Goal: Information Seeking & Learning: Learn about a topic

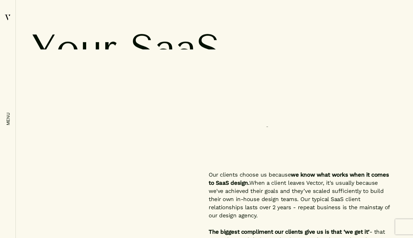
scroll to position [1705, 0]
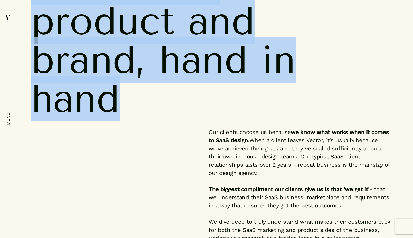
drag, startPoint x: 32, startPoint y: 21, endPoint x: 163, endPoint y: 154, distance: 186.4
click at [163, 128] on div "Our services Your SaaS product and brand, hand in hand" at bounding box center [213, 39] width 365 height 178
copy div "Our services Your SaaS product and brand, hand in hand"
click at [190, 123] on span "hand" at bounding box center [191, 98] width 321 height 49
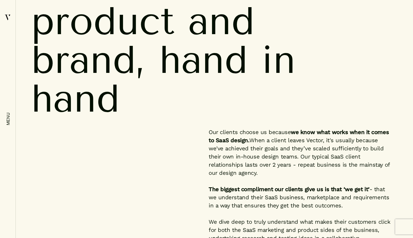
click at [190, 123] on span "hand" at bounding box center [191, 98] width 321 height 49
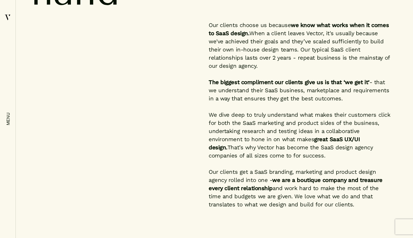
scroll to position [1833, 0]
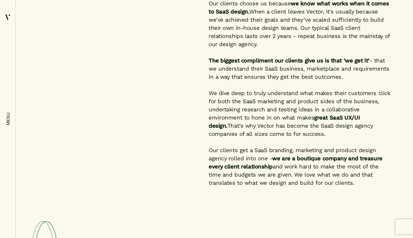
click at [213, 48] on p "Our clients choose us because we know what works when it comes to SaaS design. …" at bounding box center [300, 23] width 183 height 49
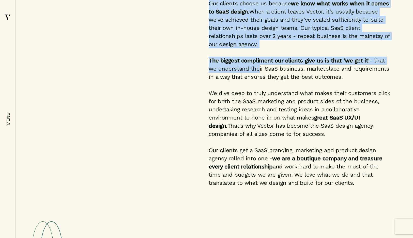
drag, startPoint x: 209, startPoint y: 71, endPoint x: 255, endPoint y: 141, distance: 83.3
click at [255, 141] on div "Our clients choose us because we know what works when it comes to SaaS design. …" at bounding box center [300, 96] width 183 height 195
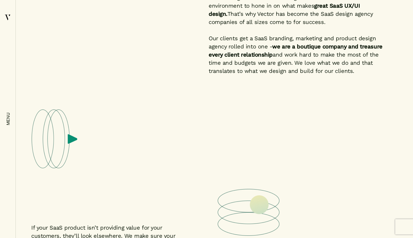
scroll to position [1988, 0]
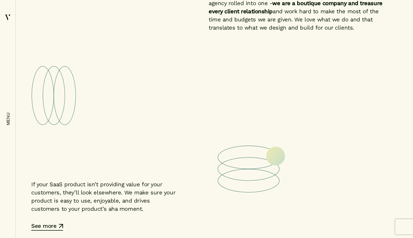
click at [357, 32] on p "Our clients get a SaaS branding, marketing and product design agency rolled int…" at bounding box center [300, 11] width 183 height 41
copy div "Lor ipsumdo sitame co adipisc el sedd eius tempo inci ut labor et DolO magnaa. …"
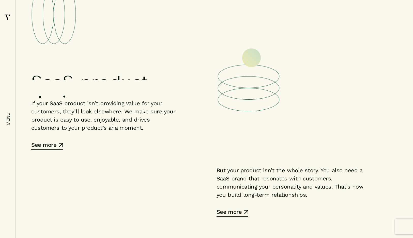
scroll to position [2129, 0]
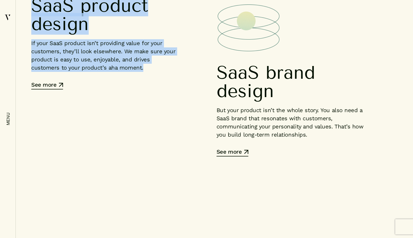
drag, startPoint x: 31, startPoint y: 71, endPoint x: 124, endPoint y: 133, distance: 111.4
click at [124, 89] on div "SaaS product design If your SaaS product isn’t providing value for your custome…" at bounding box center [105, 42] width 148 height 93
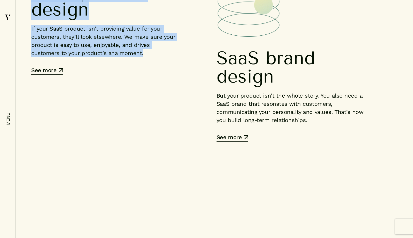
scroll to position [2159, 0]
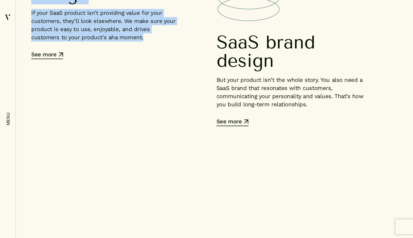
copy div "SaaS product design If your SaaS product isn’t providing value for your custome…"
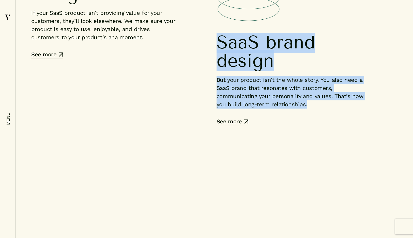
drag, startPoint x: 217, startPoint y: 107, endPoint x: 271, endPoint y: 186, distance: 95.1
click at [271, 126] on div "SaaS brand design But your product isn’t the whole story. You also need a SaaS …" at bounding box center [291, 79] width 148 height 93
click at [261, 126] on div "SaaS brand design But your product isn’t the whole story. You also need a SaaS …" at bounding box center [291, 79] width 148 height 93
drag, startPoint x: 254, startPoint y: 194, endPoint x: 216, endPoint y: 115, distance: 88.4
click at [216, 115] on div "SaaS product design If your SaaS product isn’t providing value for your custome…" at bounding box center [213, 10] width 365 height 232
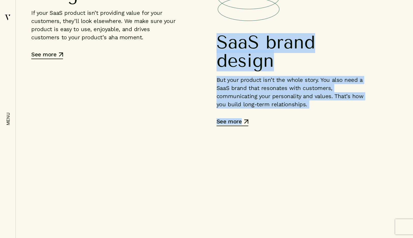
copy div "SaaS brand design But your product isn’t the whole story. You also need a SaaS …"
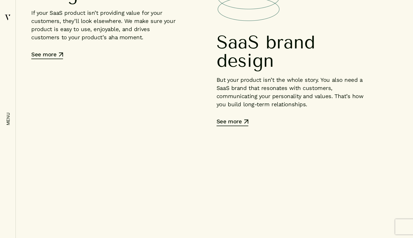
click at [213, 117] on div "SaaS product design If your SaaS product isn’t providing value for your custome…" at bounding box center [213, 10] width 365 height 232
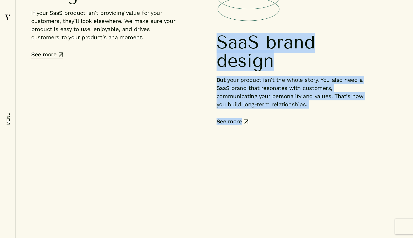
drag, startPoint x: 215, startPoint y: 109, endPoint x: 263, endPoint y: 194, distance: 97.3
click at [263, 126] on div "SaaS product design If your SaaS product isn’t providing value for your custome…" at bounding box center [213, 10] width 365 height 232
copy div "SaaS brand design But your product isn’t the whole story. You also need a SaaS …"
click at [203, 126] on div "SaaS product design If your SaaS product isn’t providing value for your custome…" at bounding box center [213, 10] width 365 height 232
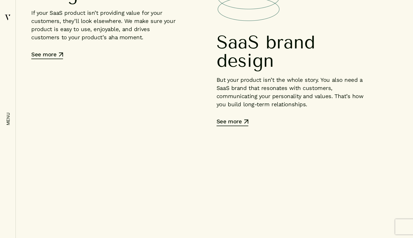
click at [203, 126] on div "SaaS product design If your SaaS product isn’t providing value for your custome…" at bounding box center [213, 10] width 365 height 232
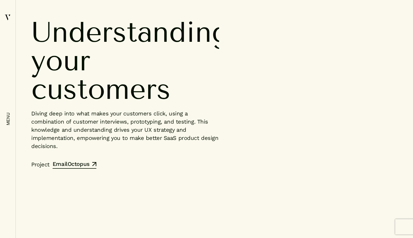
scroll to position [2357, 0]
click at [138, 150] on p "Diving deep into what makes your customers click, using a combination of custom…" at bounding box center [125, 129] width 188 height 41
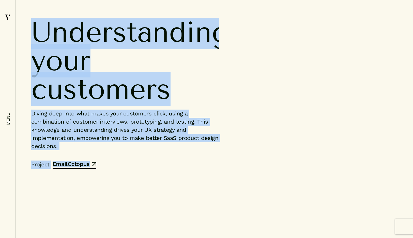
drag, startPoint x: 23, startPoint y: 57, endPoint x: 124, endPoint y: 206, distance: 179.3
copy div "Understanding your customers Diving deep into what makes your customers click, …"
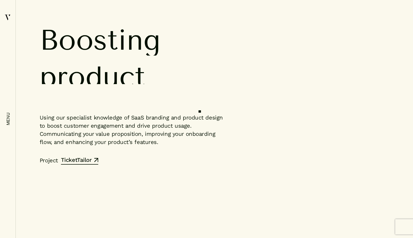
scroll to position [2904, 0]
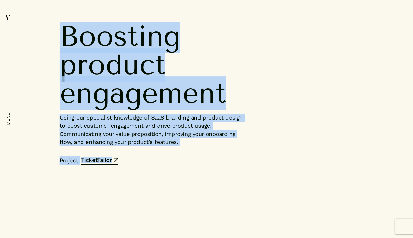
drag, startPoint x: 129, startPoint y: 169, endPoint x: 61, endPoint y: 31, distance: 153.6
click at [61, 31] on div "Boosting product engagement Using our specialist knowledge of SaaS branding and…" at bounding box center [153, 105] width 186 height 166
copy div "Boosting product engagement Using our specialist knowledge of SaaS branding and…"
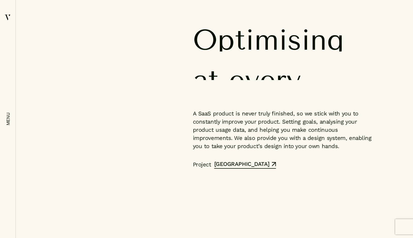
scroll to position [3144, 0]
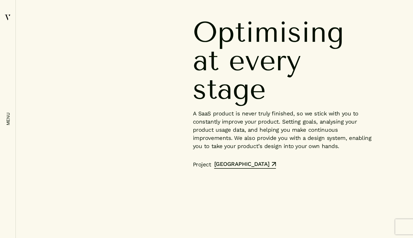
click at [267, 168] on div "Project [GEOGRAPHIC_DATA]" at bounding box center [286, 164] width 186 height 8
drag, startPoint x: 267, startPoint y: 169, endPoint x: 202, endPoint y: 27, distance: 155.7
click at [202, 27] on div "Optimising at every stage A SaaS product is never truly finished, so we stick w…" at bounding box center [286, 105] width 186 height 175
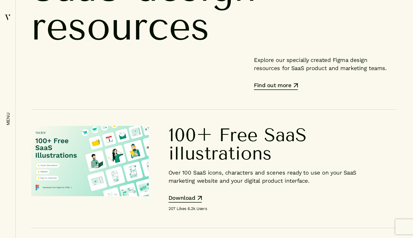
scroll to position [3494, 0]
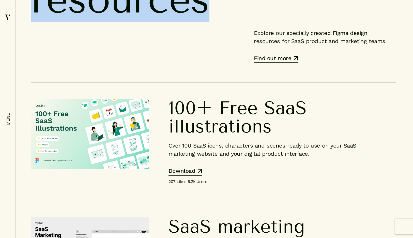
drag, startPoint x: 31, startPoint y: 24, endPoint x: 227, endPoint y: 73, distance: 202.6
click at [227, 73] on div "SaaS design resources Explore our specially created Figma design resources for …" at bounding box center [214, 205] width 376 height 529
copy h2 "SaaS design resources"
click at [239, 82] on div "SaaS design resources Explore our specially created Figma design resources for …" at bounding box center [213, 11] width 365 height 141
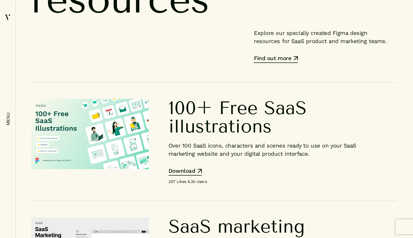
click at [239, 82] on div "SaaS design resources Explore our specially created Figma design resources for …" at bounding box center [213, 11] width 365 height 141
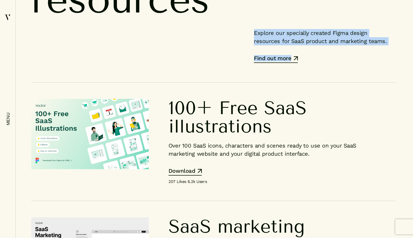
drag, startPoint x: 253, startPoint y: 99, endPoint x: 322, endPoint y: 129, distance: 75.4
click at [322, 82] on div "SaaS design resources Explore our specially created Figma design resources for …" at bounding box center [213, 11] width 365 height 141
click at [322, 63] on div "Find out more" at bounding box center [322, 58] width 137 height 7
drag, startPoint x: 317, startPoint y: 134, endPoint x: 245, endPoint y: 92, distance: 83.5
click at [245, 82] on div "SaaS design resources Explore our specially created Figma design resources for …" at bounding box center [213, 11] width 365 height 141
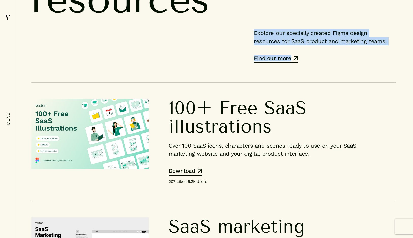
copy div "Explore our specially created Figma design resources for SaaS product and marke…"
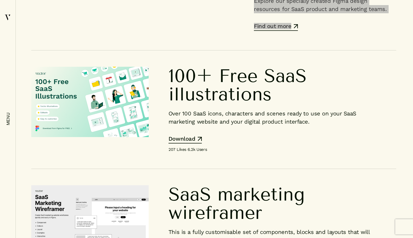
scroll to position [3580, 0]
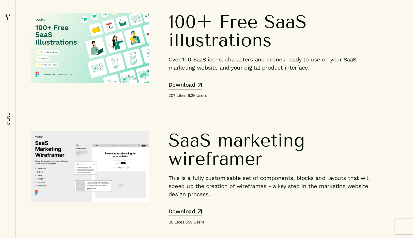
drag, startPoint x: 168, startPoint y: 85, endPoint x: 297, endPoint y: 172, distance: 155.8
click at [297, 115] on div "100+ Free SaaS illustrations Over 100 SaaS icons, characters and scenes ready t…" at bounding box center [213, 55] width 365 height 118
click at [237, 89] on div "Download" at bounding box center [276, 85] width 215 height 7
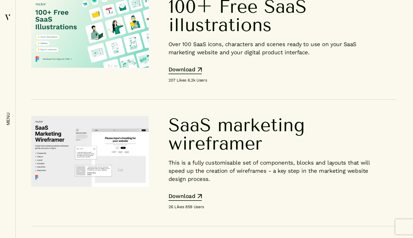
scroll to position [3596, 0]
click at [171, 34] on h4 "100+ Free SaaS illustrations" at bounding box center [276, 15] width 215 height 37
drag, startPoint x: 170, startPoint y: 70, endPoint x: 230, endPoint y: 150, distance: 100.0
click at [230, 83] on div "100+ Free SaaS illustrations Over 100 SaaS icons, characters and scenes ready t…" at bounding box center [270, 40] width 242 height 86
copy div "100+ Free SaaS illustrations Over 100 SaaS icons, characters and scenes ready t…"
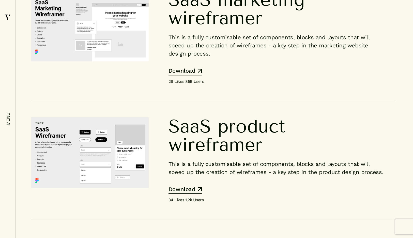
scroll to position [3725, 0]
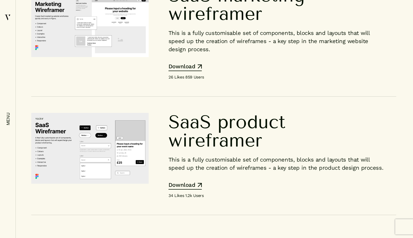
drag, startPoint x: 172, startPoint y: 62, endPoint x: 215, endPoint y: 163, distance: 110.6
click at [215, 96] on div "SaaS marketing wireframer This is a fully customisable set of components, block…" at bounding box center [213, 33] width 365 height 126
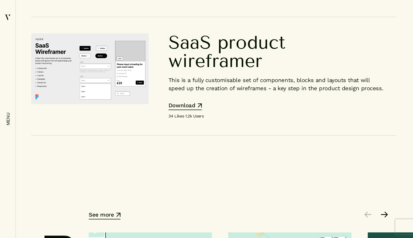
scroll to position [3806, 0]
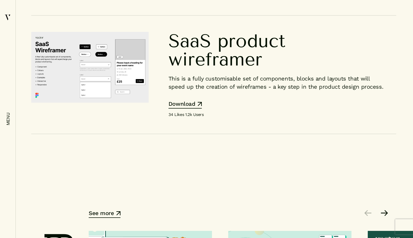
drag, startPoint x: 171, startPoint y: 105, endPoint x: 222, endPoint y: 180, distance: 90.5
click at [222, 118] on div "SaaS product wireframer This is a fully customisable set of components, blocks …" at bounding box center [270, 75] width 242 height 86
click at [252, 118] on div "SaaS product wireframer This is a fully customisable set of components, blocks …" at bounding box center [270, 75] width 242 height 86
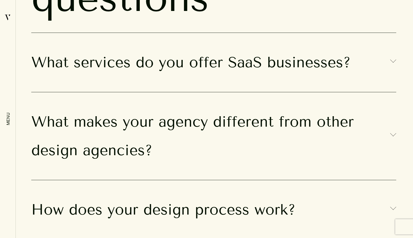
scroll to position [4278, 0]
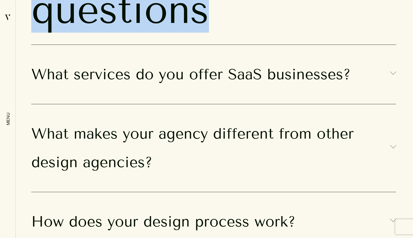
drag, startPoint x: 30, startPoint y: 38, endPoint x: 231, endPoint y: 85, distance: 206.8
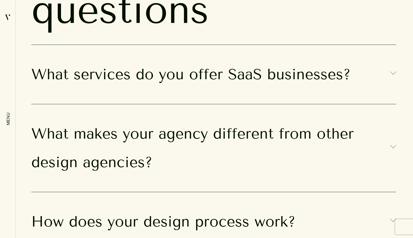
click at [76, 89] on h3 "What services do you offer SaaS businesses?" at bounding box center [213, 74] width 365 height 28
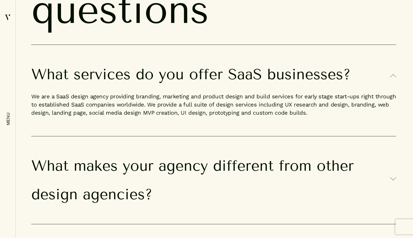
drag, startPoint x: 31, startPoint y: 143, endPoint x: 292, endPoint y: 174, distance: 262.6
click at [292, 136] on div "What services do you offer SaaS businesses? We are a SaaS design agency providi…" at bounding box center [213, 90] width 365 height 91
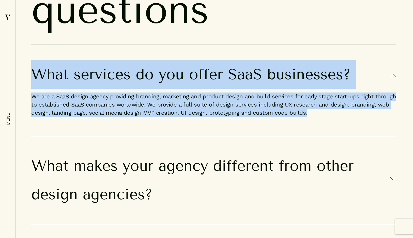
drag, startPoint x: 328, startPoint y: 181, endPoint x: 36, endPoint y: 142, distance: 294.3
click at [36, 136] on div "What services do you offer SaaS businesses? We are a SaaS design agency providi…" at bounding box center [213, 90] width 365 height 91
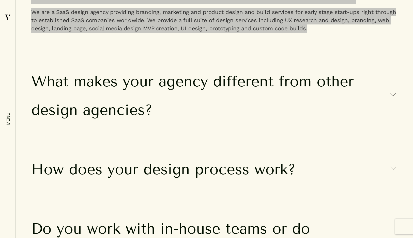
scroll to position [4390, 0]
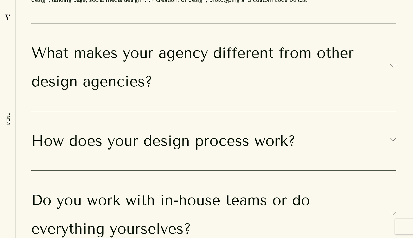
click at [210, 96] on h3 "What makes your agency different from other design agencies?" at bounding box center [213, 67] width 365 height 57
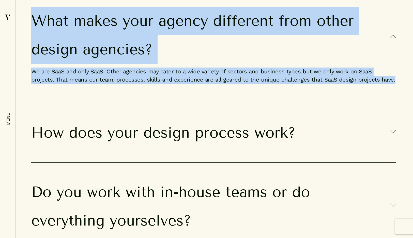
drag, startPoint x: 369, startPoint y: 148, endPoint x: 33, endPoint y: 92, distance: 340.0
click at [33, 92] on div "What makes your agency different from other design agencies? We are SaaS and on…" at bounding box center [213, 47] width 365 height 112
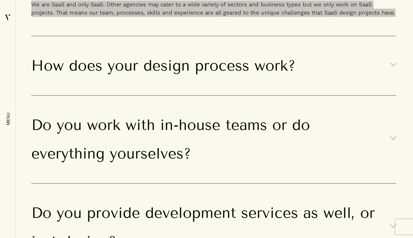
scroll to position [4486, 0]
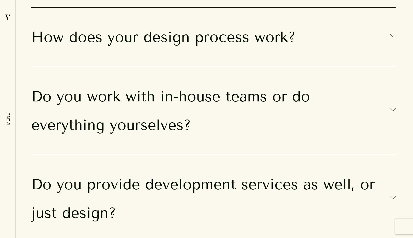
click at [195, 51] on h3 "How does your design process work?" at bounding box center [213, 37] width 365 height 28
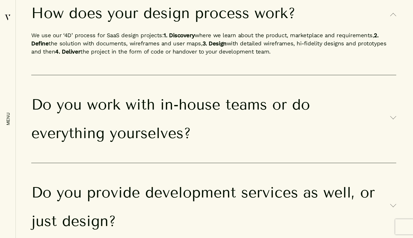
drag, startPoint x: 31, startPoint y: 80, endPoint x: 282, endPoint y: 122, distance: 255.0
click at [282, 122] on section "Frequently asked questions What services do you offer SaaS businesses? We are a…" at bounding box center [206, 204] width 413 height 993
click at [282, 60] on p "We use our ‘4D’ process for SaaS design projects: 1. Discovery where we learn a…" at bounding box center [213, 43] width 365 height 32
drag, startPoint x: 282, startPoint y: 122, endPoint x: 36, endPoint y: 87, distance: 248.5
click at [36, 75] on div "How does your design process work? We use our ‘4D’ process for SaaS design proj…" at bounding box center [213, 29] width 365 height 91
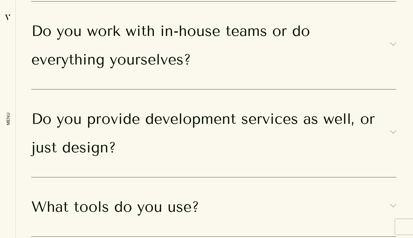
scroll to position [4578, 0]
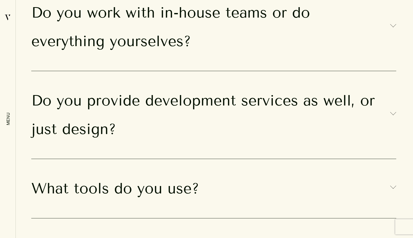
click at [167, 55] on h3 "Do you work with in-house teams or do everything yourselves?" at bounding box center [213, 26] width 365 height 57
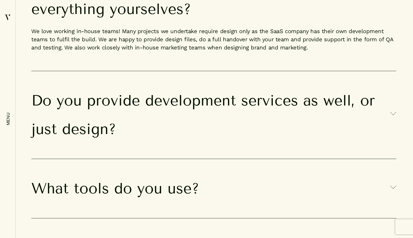
scroll to position [4579, 0]
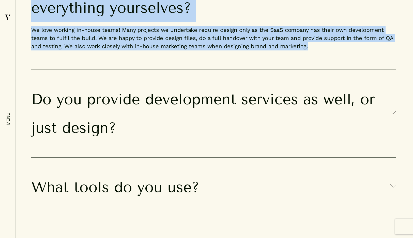
drag, startPoint x: 308, startPoint y: 115, endPoint x: 35, endPoint y: 53, distance: 280.5
click at [35, 53] on div "Do you work with in-house teams or do everything yourselves? We love working in…" at bounding box center [213, 10] width 365 height 120
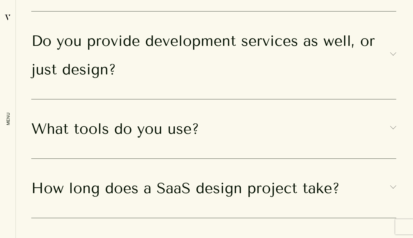
scroll to position [4640, 0]
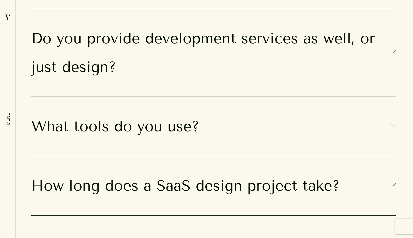
click at [188, 81] on h3 "Do you provide development services as well, or just design?" at bounding box center [213, 52] width 365 height 57
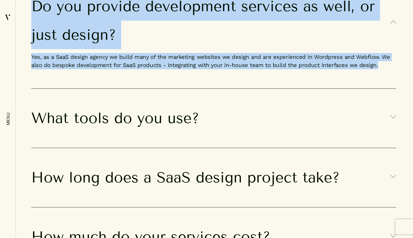
drag, startPoint x: 377, startPoint y: 136, endPoint x: 33, endPoint y: 83, distance: 348.0
click at [33, 83] on div "Do you provide development services as well, or just design? Yes, as a SaaS des…" at bounding box center [213, 33] width 365 height 112
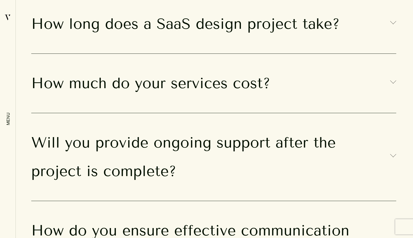
scroll to position [4796, 0]
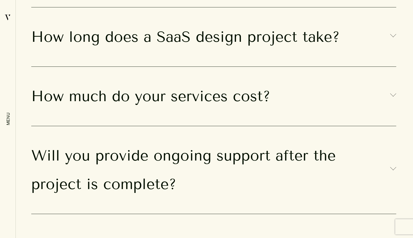
scroll to position [4770, 0]
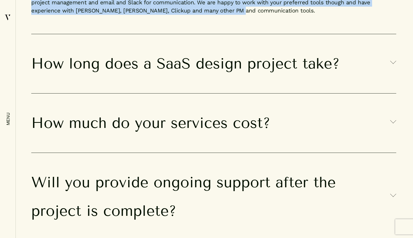
drag, startPoint x: 216, startPoint y: 82, endPoint x: 36, endPoint y: 37, distance: 186.0
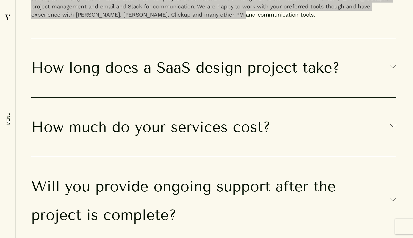
scroll to position [4778, 0]
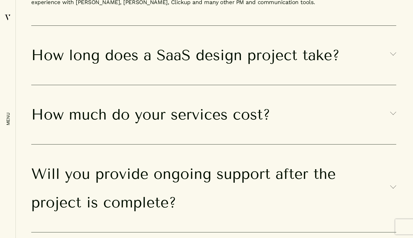
click at [214, 69] on h3 "How long does a SaaS design project take?" at bounding box center [213, 55] width 365 height 28
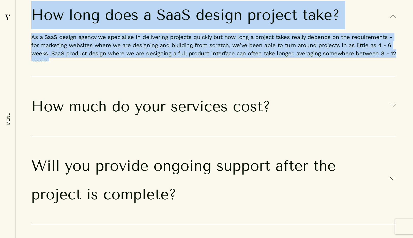
drag, startPoint x: 393, startPoint y: 123, endPoint x: 33, endPoint y: 83, distance: 362.2
click at [33, 77] on div "How long does a SaaS design project take? As a SaaS design agency we specialise…" at bounding box center [213, 30] width 365 height 91
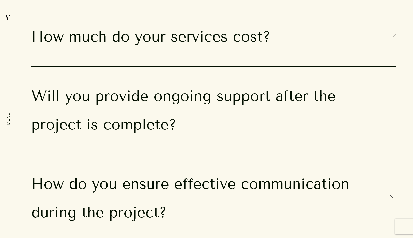
scroll to position [4876, 0]
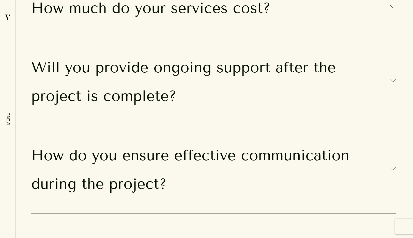
click at [196, 22] on h3 "How much do your services cost?" at bounding box center [213, 8] width 365 height 28
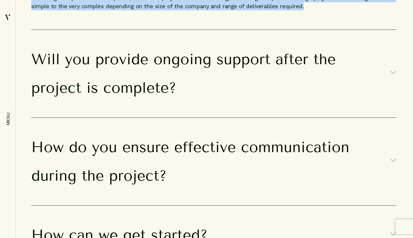
drag, startPoint x: 313, startPoint y: 74, endPoint x: 23, endPoint y: 40, distance: 292.0
click at [43, 14] on p "Our charges depend on the requirements of the project as SaaS branding, marketi…" at bounding box center [213, 2] width 365 height 24
drag, startPoint x: 28, startPoint y: 40, endPoint x: 288, endPoint y: 85, distance: 263.2
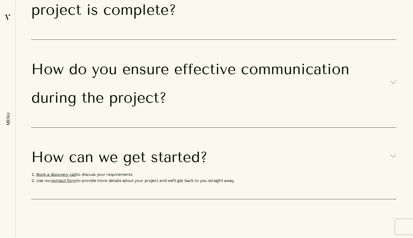
scroll to position [4981, 0]
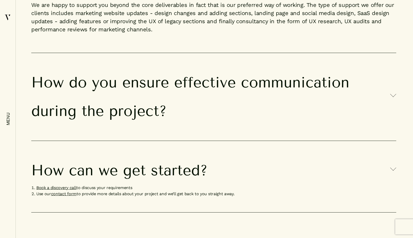
scroll to position [4957, 0]
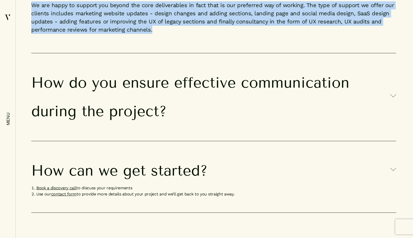
drag, startPoint x: 28, startPoint y: 23, endPoint x: 173, endPoint y: 101, distance: 164.5
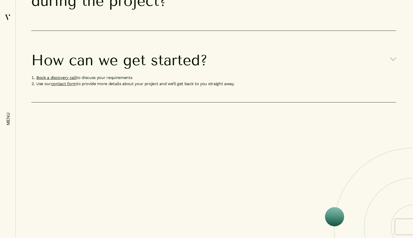
scroll to position [5076, 0]
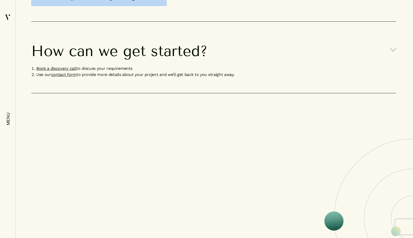
drag, startPoint x: 25, startPoint y: 28, endPoint x: 189, endPoint y: 73, distance: 169.4
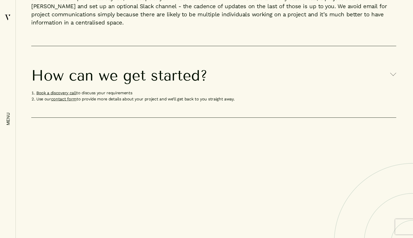
scroll to position [5037, 0]
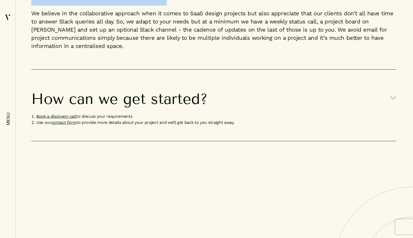
drag, startPoint x: 176, startPoint y: 63, endPoint x: 36, endPoint y: 35, distance: 143.1
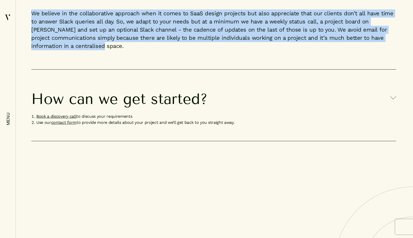
drag, startPoint x: 32, startPoint y: 82, endPoint x: 51, endPoint y: 115, distance: 38.8
click at [51, 54] on p "We believe in the collaborative approach when it comes to SaaS design projects …" at bounding box center [213, 30] width 365 height 48
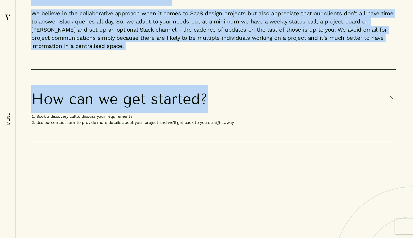
drag, startPoint x: 30, startPoint y: 166, endPoint x: 212, endPoint y: 166, distance: 182.7
click at [212, 113] on h3 "How can we get started?" at bounding box center [213, 99] width 365 height 28
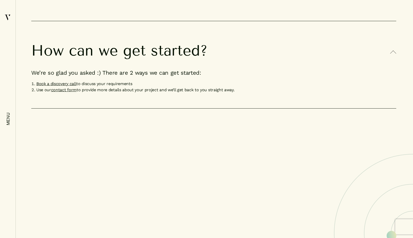
drag, startPoint x: 237, startPoint y: 161, endPoint x: 37, endPoint y: 129, distance: 203.3
click at [37, 108] on div "How can we get started? We’re so glad you asked :) There are 2 ways we can get …" at bounding box center [213, 64] width 365 height 87
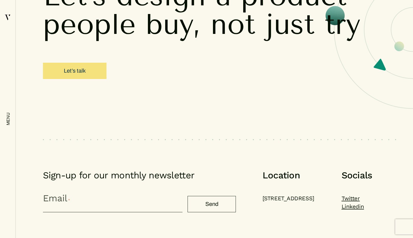
scroll to position [5230, 0]
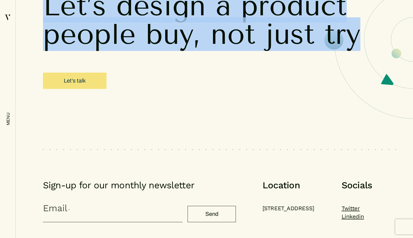
drag, startPoint x: 41, startPoint y: 68, endPoint x: 359, endPoint y: 104, distance: 319.8
click at [359, 104] on div "Let’s design a product people buy, not just try Let’s talk Sign-up for our mont…" at bounding box center [207, 82] width 380 height 285
